Goal: Complete application form

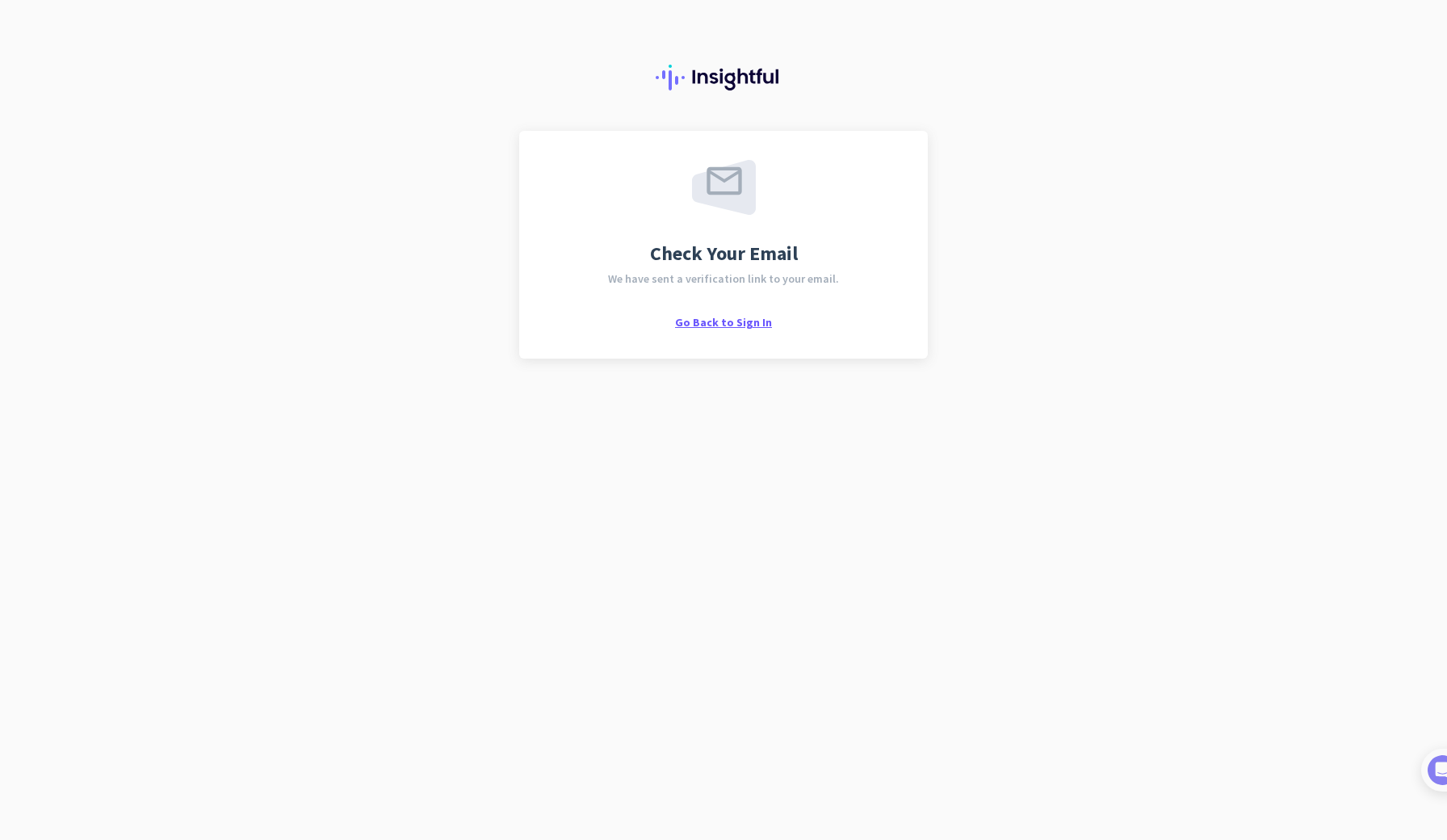
click at [736, 321] on span "Go Back to Sign In" at bounding box center [724, 322] width 97 height 14
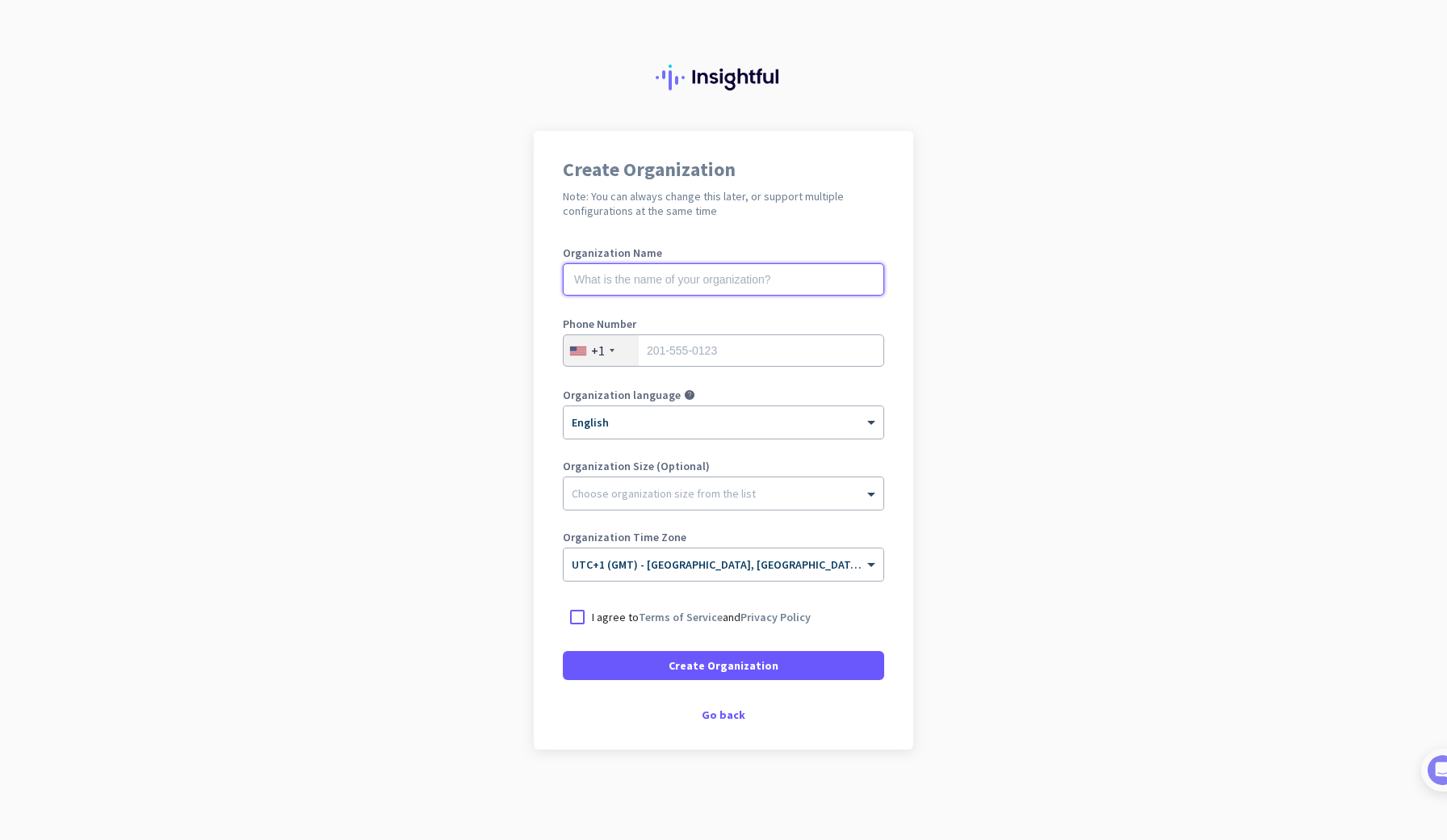
click at [829, 286] on input "text" at bounding box center [724, 279] width 321 height 32
click at [838, 253] on label "Organization Name" at bounding box center [724, 252] width 321 height 12
click at [770, 262] on div "Organization Name Organization name is required" at bounding box center [724, 279] width 321 height 65
click at [802, 280] on input "text" at bounding box center [724, 279] width 321 height 32
type input "Mercor"
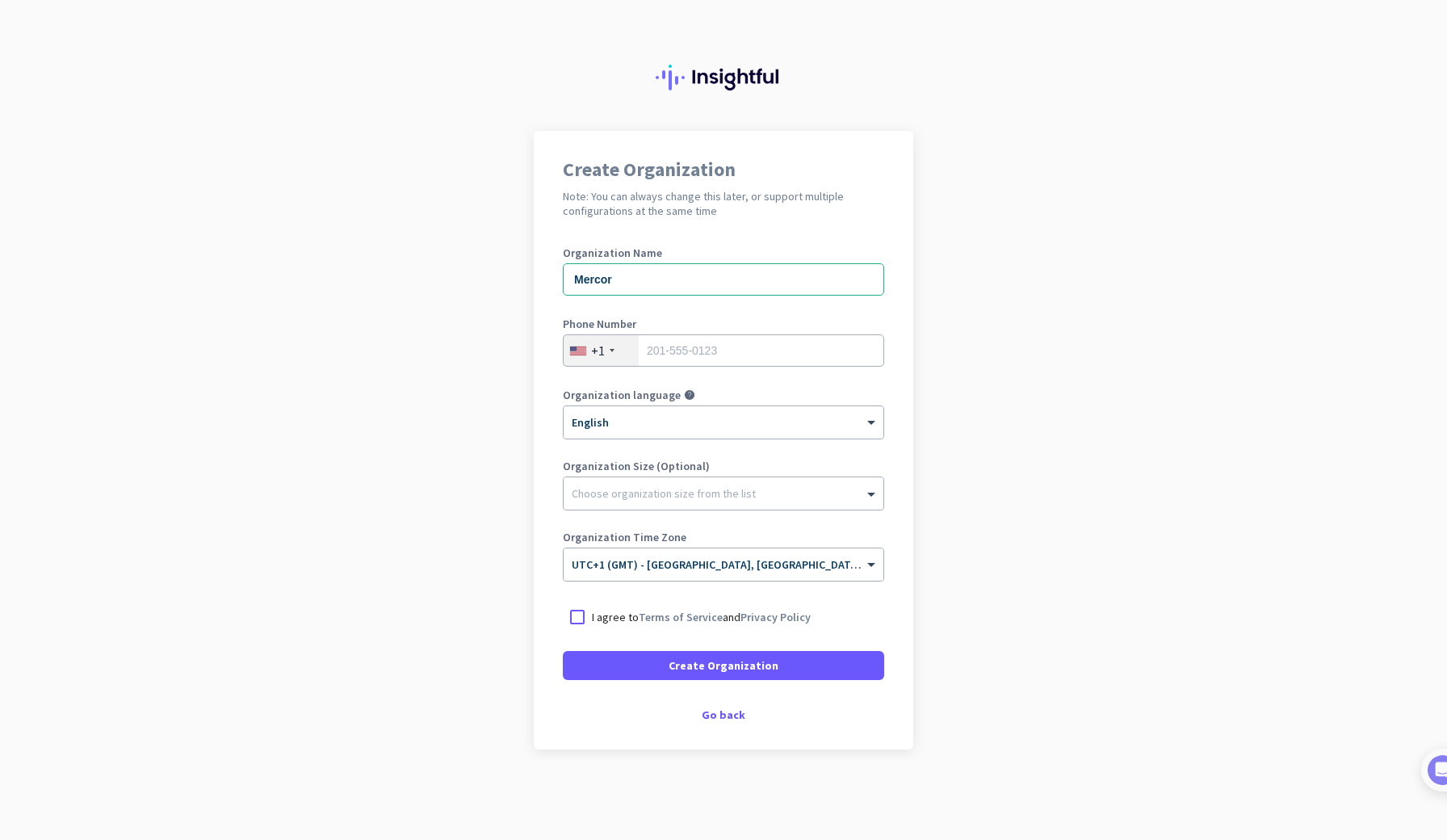
click at [627, 354] on div "+1" at bounding box center [601, 350] width 75 height 31
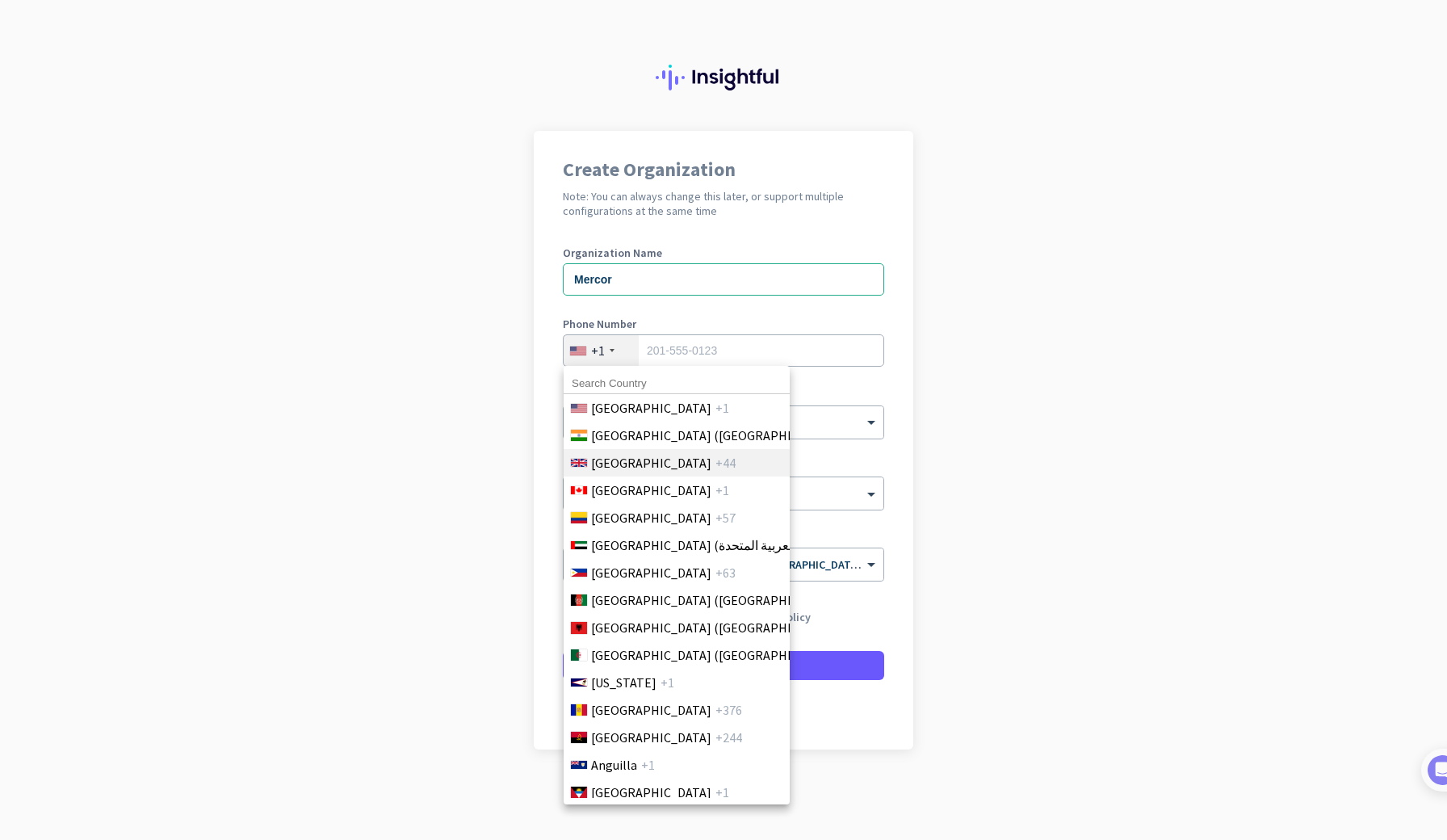
click at [728, 470] on li "United Kingdom +44" at bounding box center [676, 462] width 227 height 28
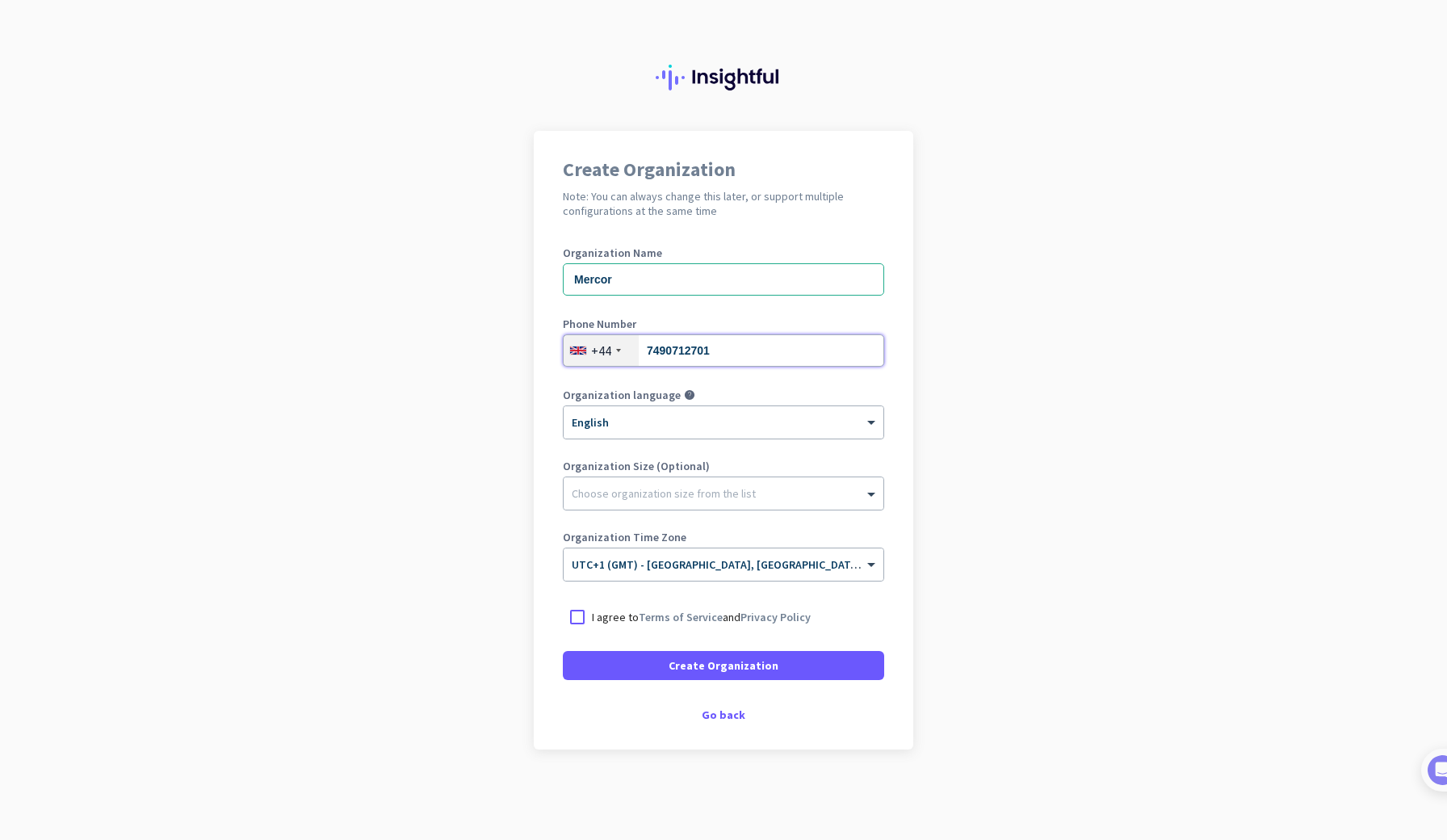
type input "7490712701"
click at [720, 706] on div "Create Organization Note: You can always change this later, or support multiple…" at bounding box center [724, 440] width 380 height 618
click at [720, 720] on div "Go back" at bounding box center [724, 714] width 321 height 12
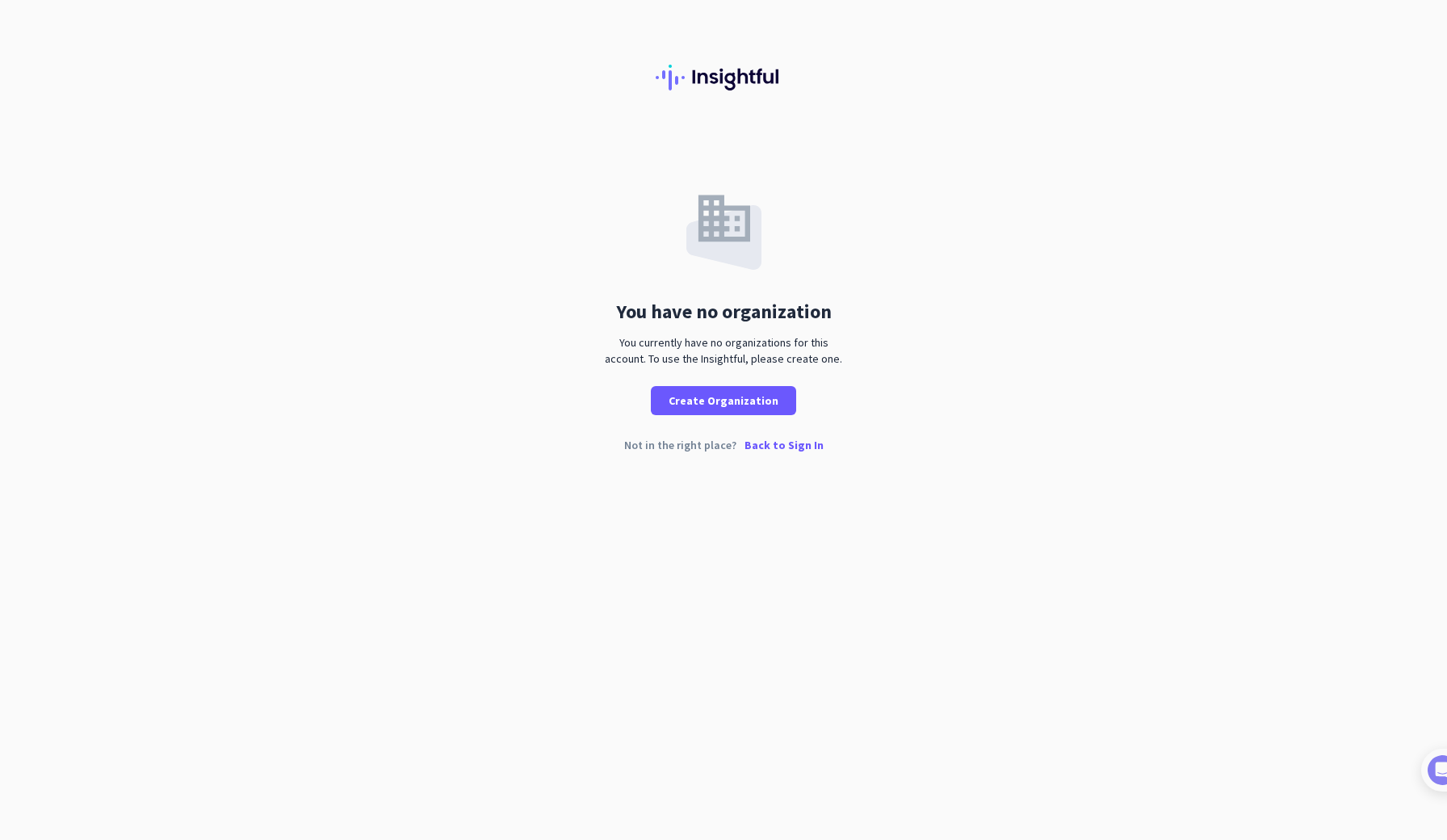
click at [780, 446] on p "Back to Sign In" at bounding box center [784, 444] width 79 height 12
